Goal: Find specific page/section: Find specific page/section

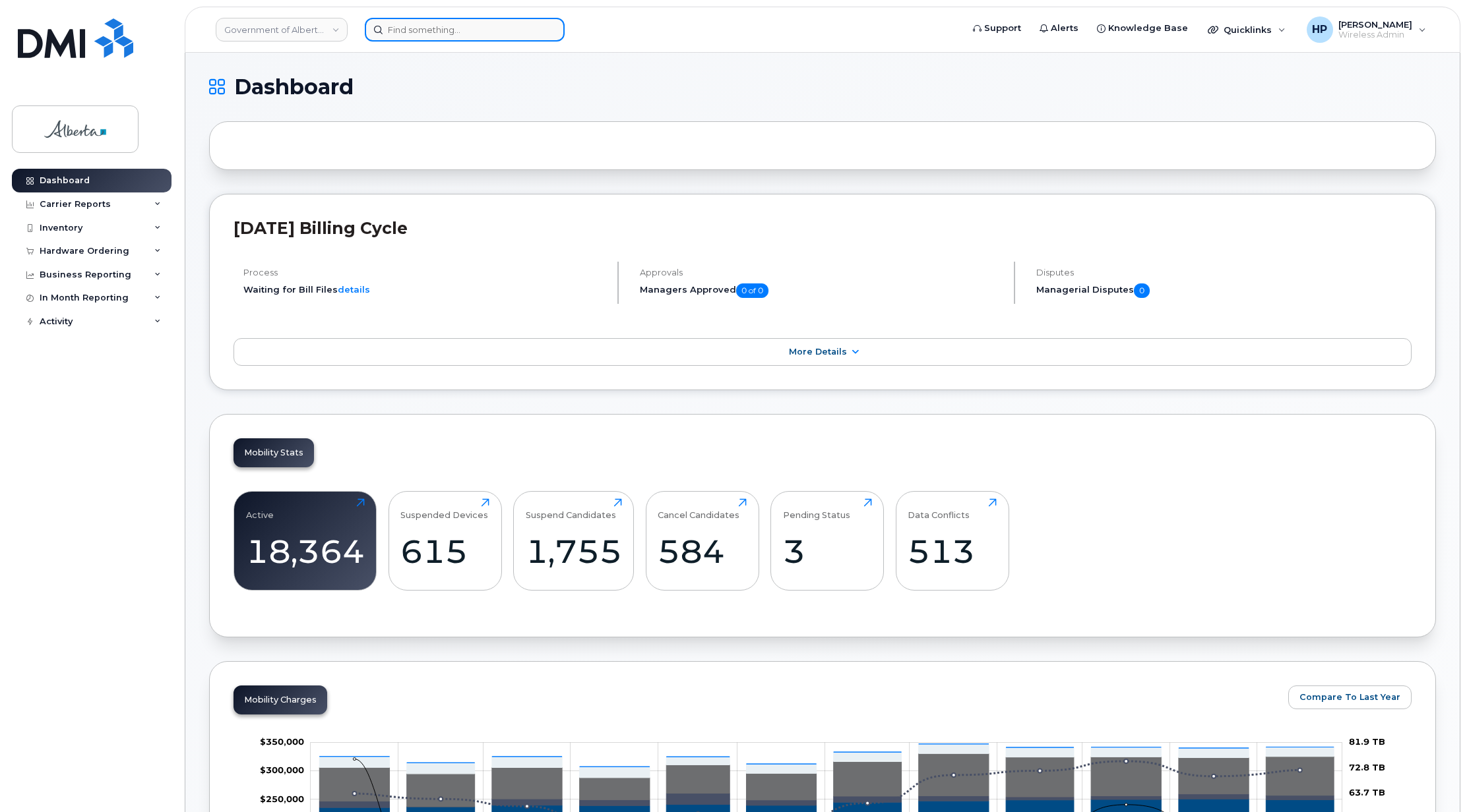
click at [394, 27] on input at bounding box center [464, 30] width 200 height 24
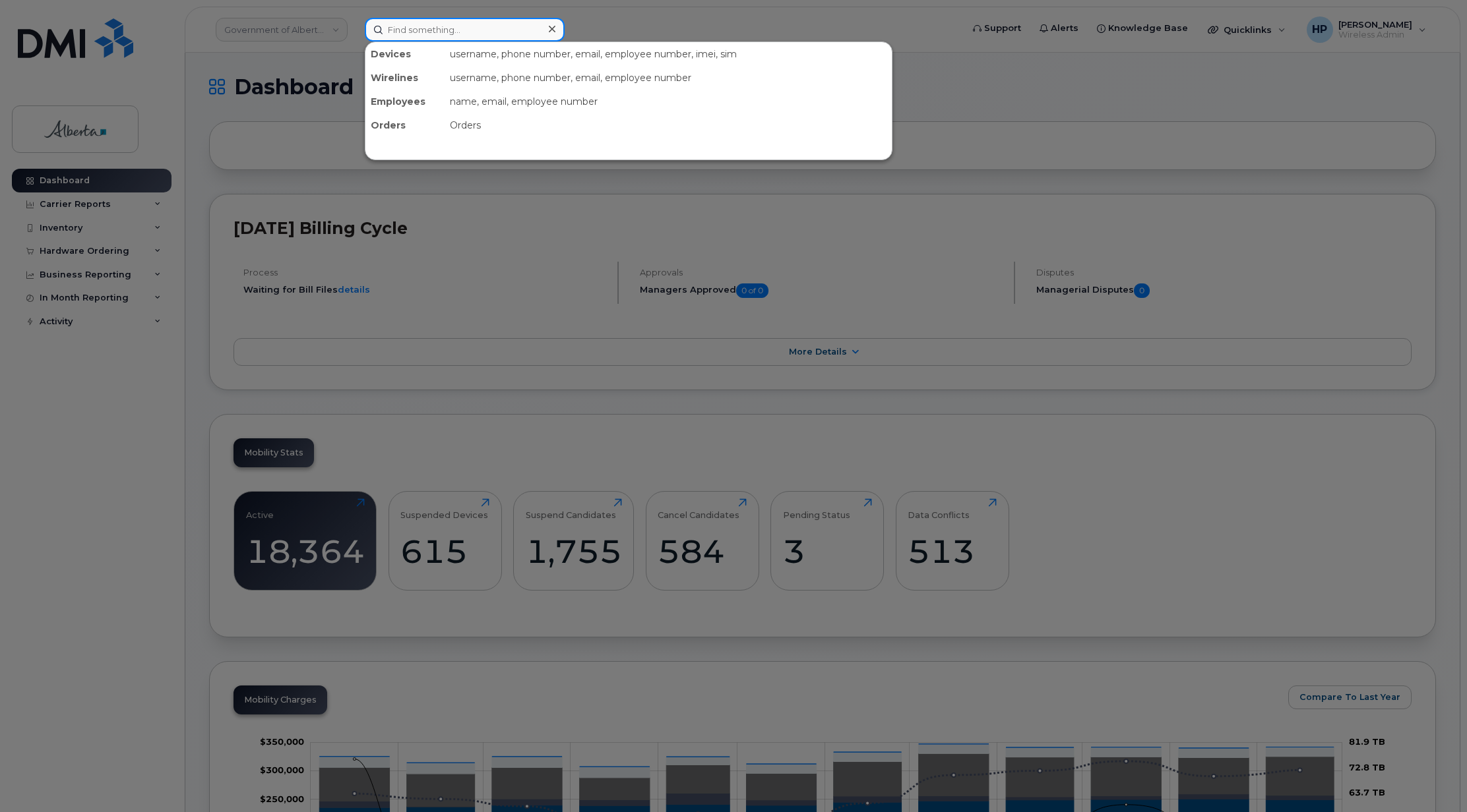
paste input "351811094342636"
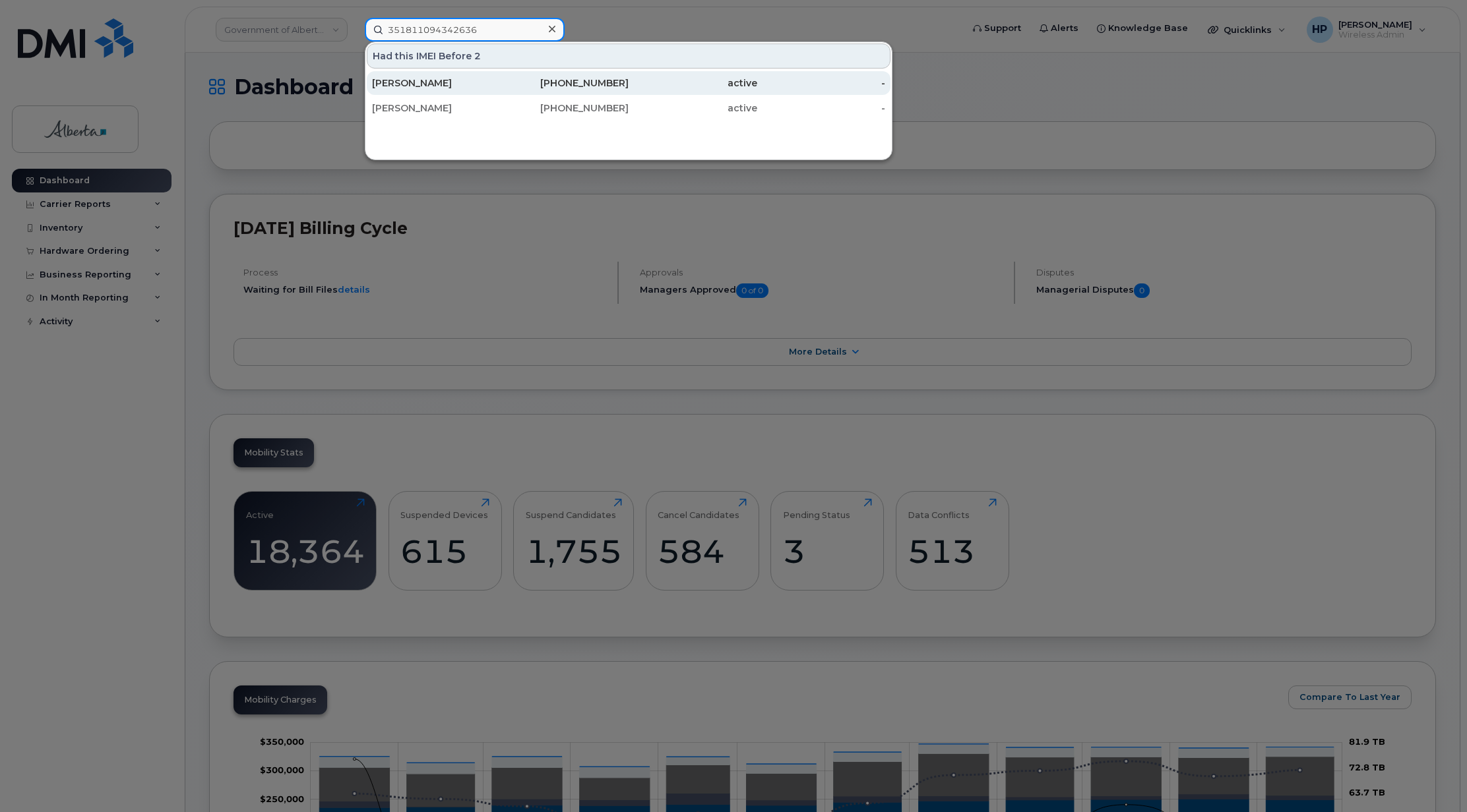
type input "351811094342636"
click at [407, 81] on div "[PERSON_NAME]" at bounding box center [436, 83] width 129 height 13
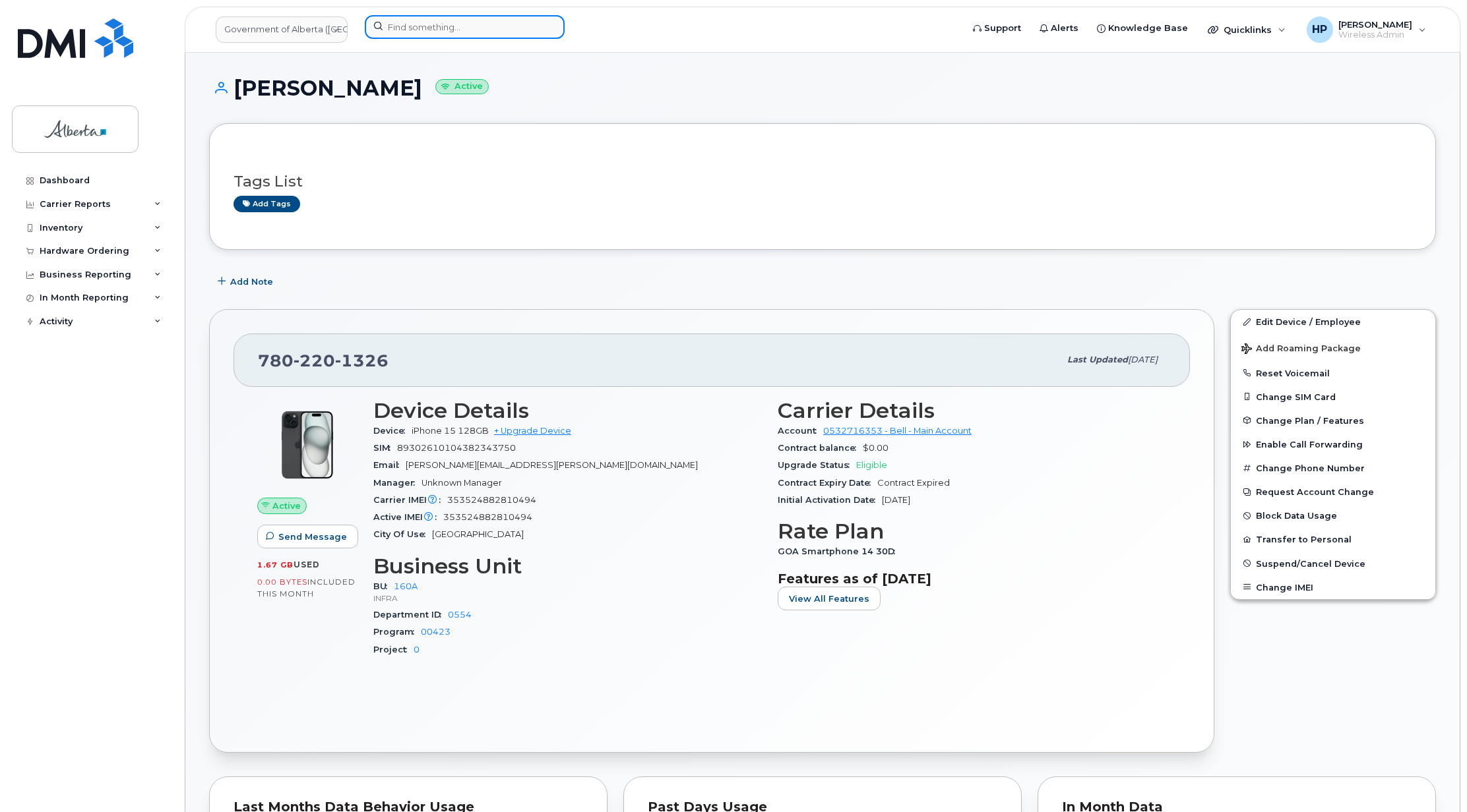
click at [410, 19] on input at bounding box center [464, 27] width 200 height 24
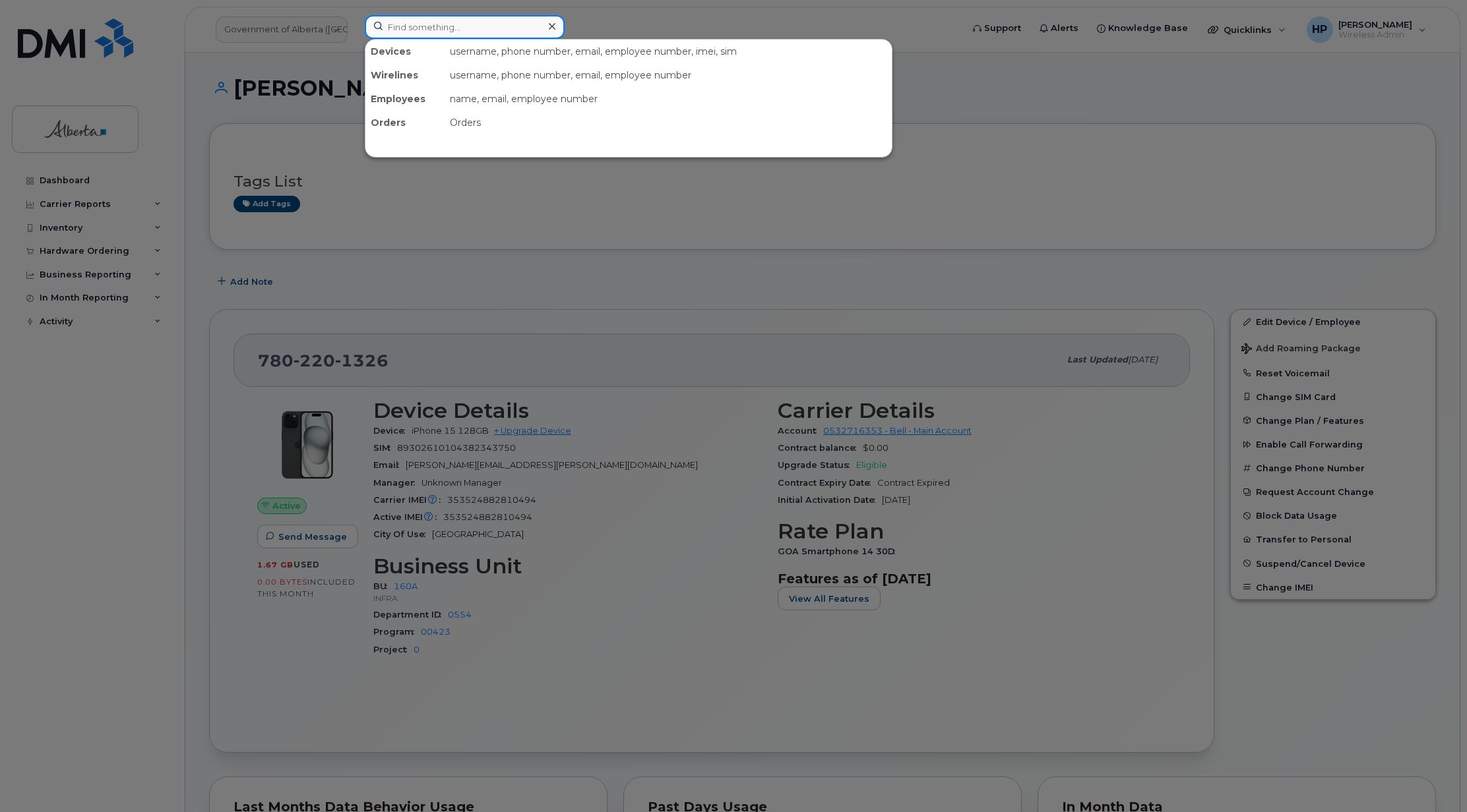
paste input "351811094342636"
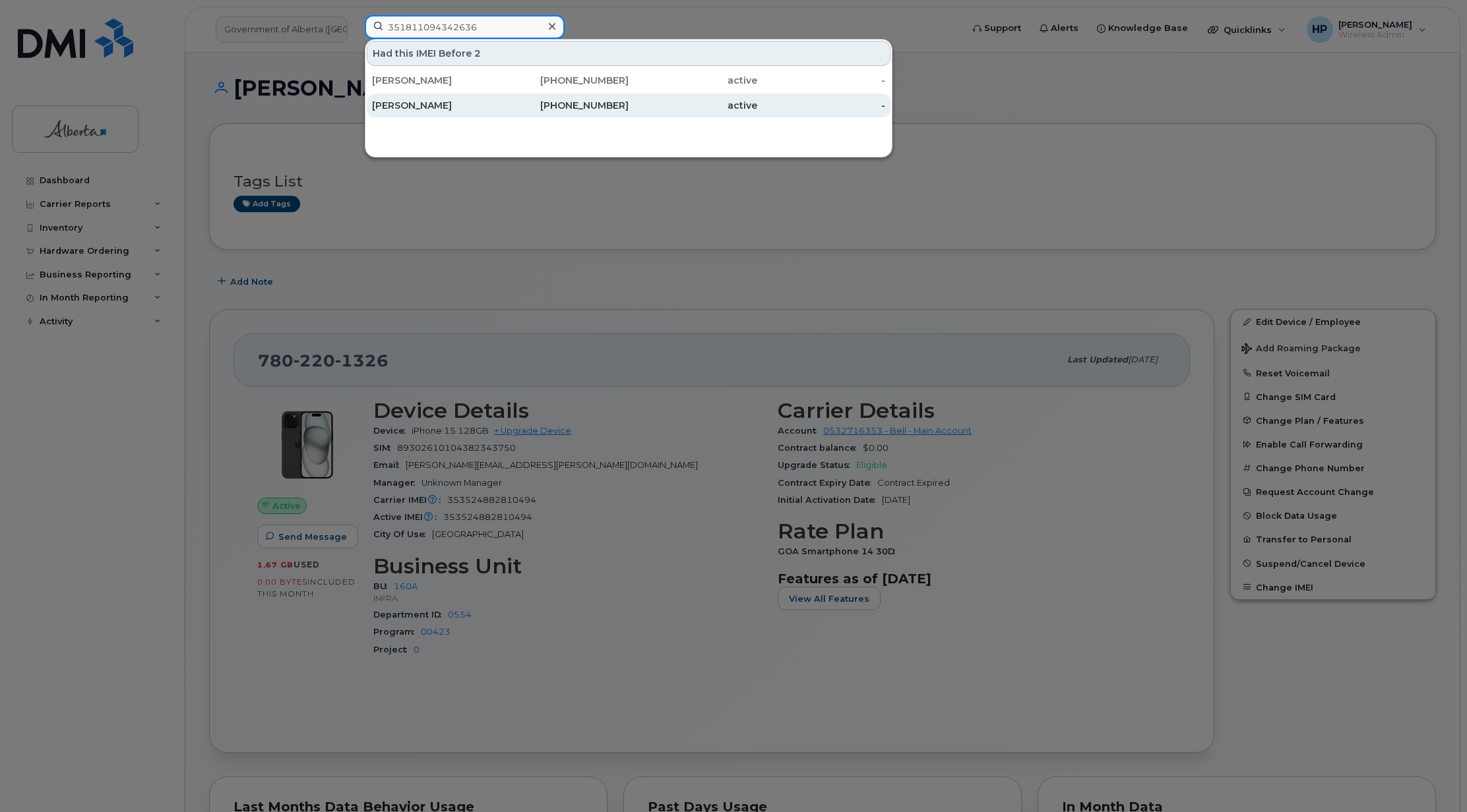
type input "351811094342636"
click at [427, 100] on div "[PERSON_NAME]" at bounding box center [436, 105] width 129 height 13
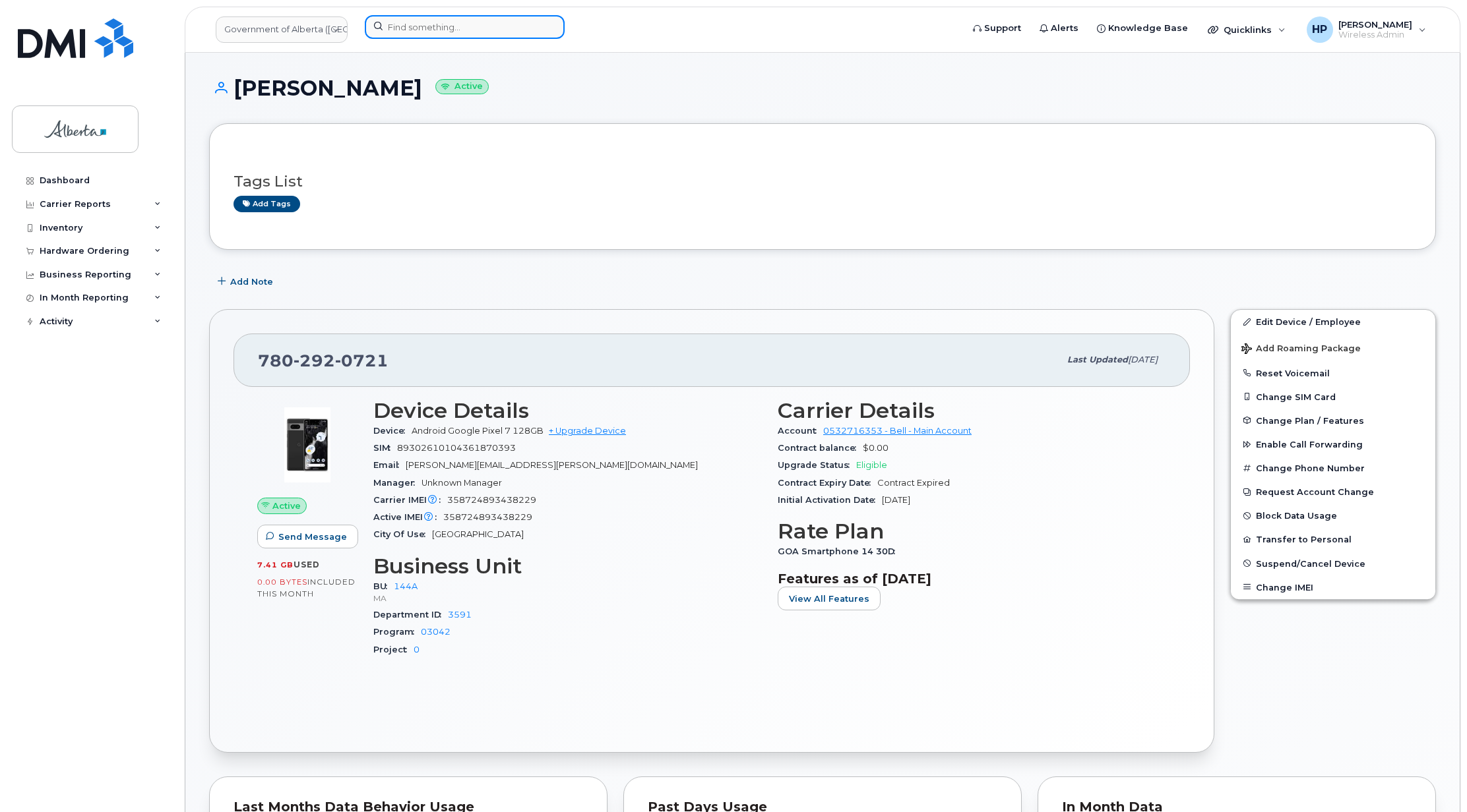
click at [415, 24] on input at bounding box center [464, 27] width 200 height 24
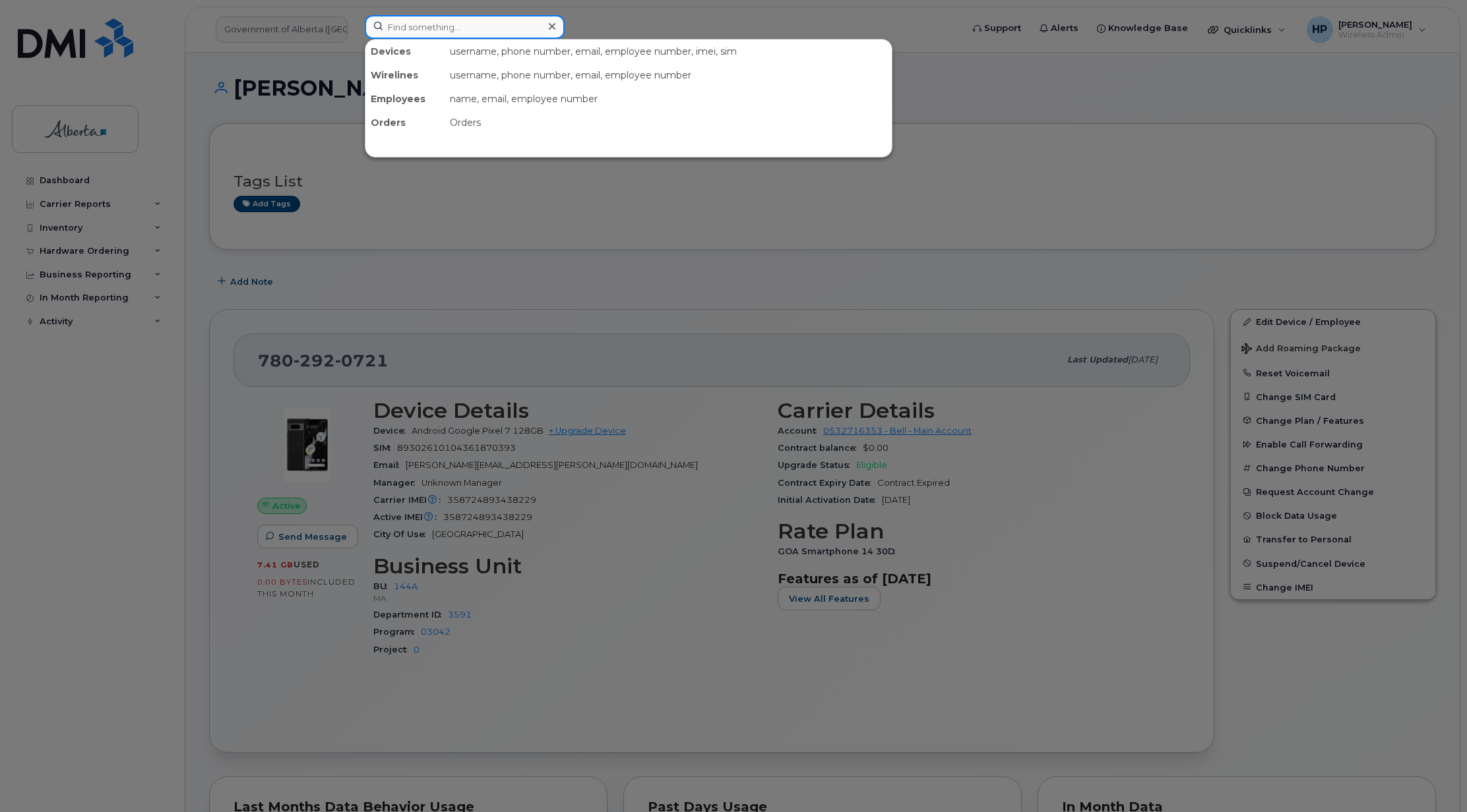
paste input "351811094342636"
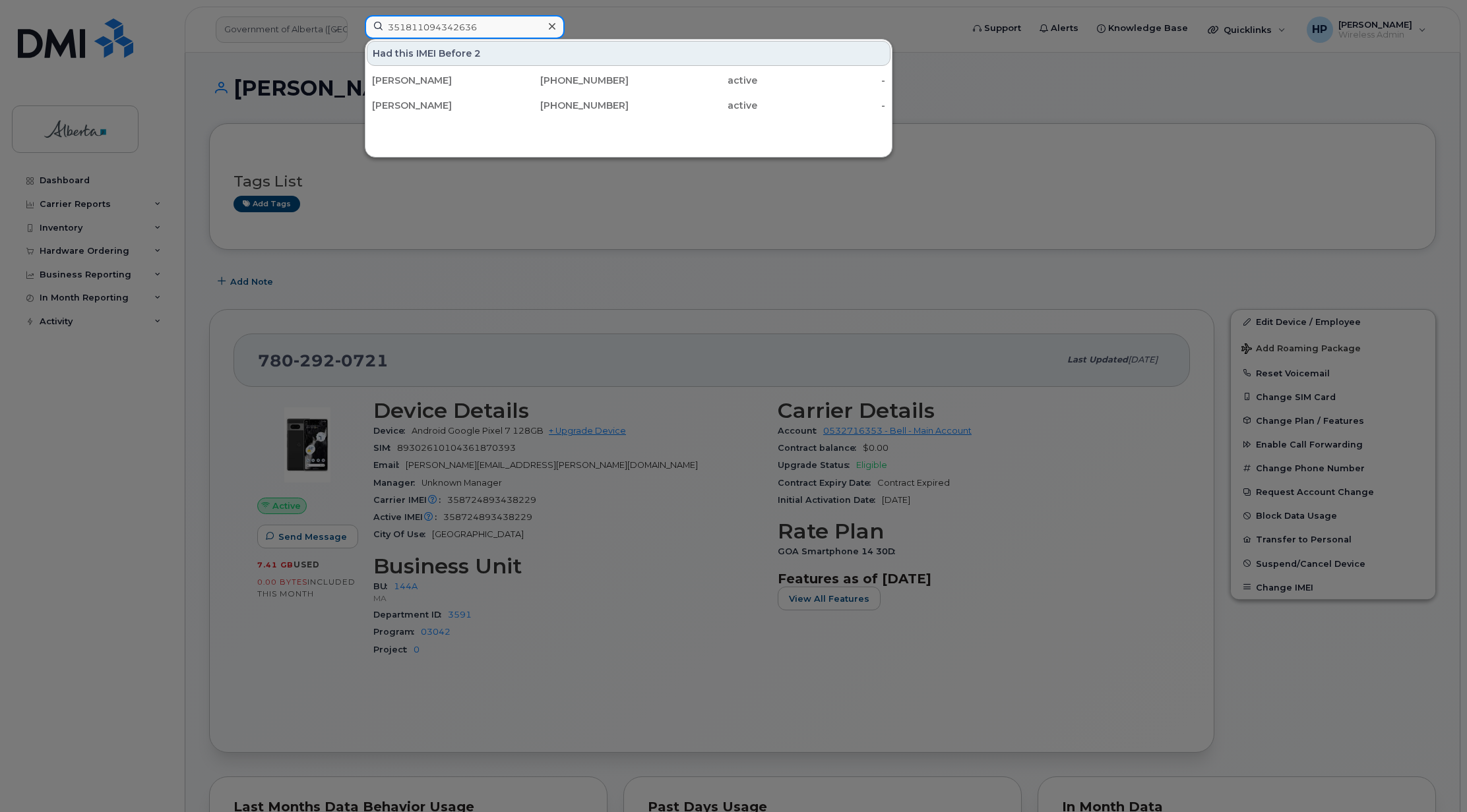
type input "351811094342636"
click at [427, 61] on div "Had this IMEI Before 2" at bounding box center [629, 53] width 524 height 25
click at [429, 49] on div "Had this IMEI Before 2" at bounding box center [629, 53] width 524 height 25
click at [402, 237] on div at bounding box center [733, 406] width 1467 height 812
